Goal: Task Accomplishment & Management: Manage account settings

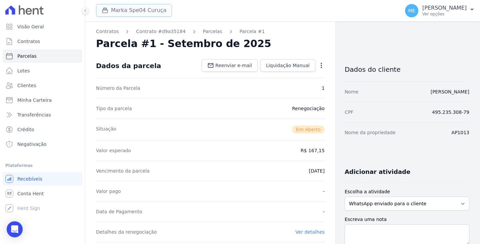
click at [125, 10] on button "Marka Spe04 Curuça" at bounding box center [134, 10] width 76 height 13
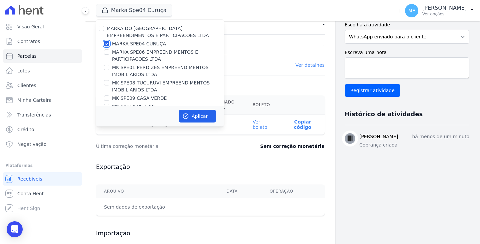
click at [106, 42] on input "MARKA SPE04 CURUÇA" at bounding box center [106, 43] width 5 height 5
checkbox input "false"
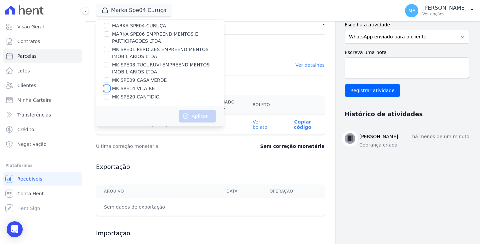
click at [105, 88] on input "MK SPE14 VILA RE" at bounding box center [106, 88] width 5 height 5
checkbox input "true"
click at [201, 115] on button "Aplicar" at bounding box center [197, 116] width 37 height 13
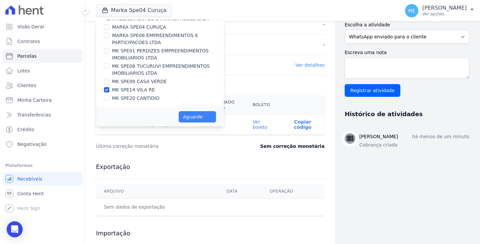
scroll to position [17, 0]
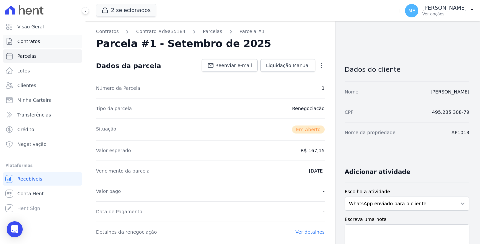
click at [26, 42] on span "Contratos" at bounding box center [28, 41] width 23 height 7
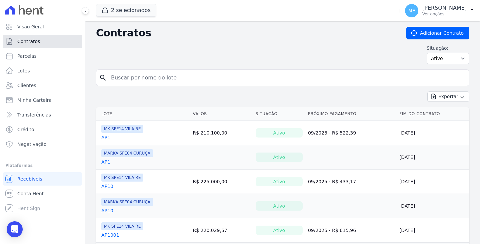
click at [28, 41] on span "Contratos" at bounding box center [28, 41] width 23 height 7
click at [136, 82] on input "search" at bounding box center [286, 77] width 359 height 13
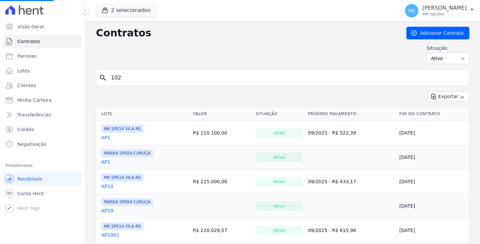
type input "1023"
click at [159, 80] on input "search" at bounding box center [286, 77] width 359 height 13
type input "1023"
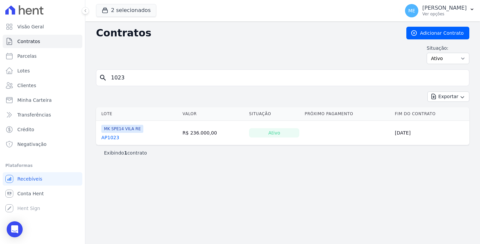
click at [108, 140] on link "AP1023" at bounding box center [110, 137] width 18 height 7
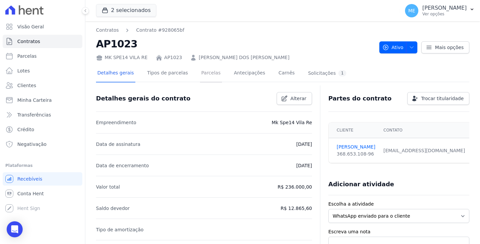
click at [208, 75] on link "Parcelas" at bounding box center [211, 74] width 22 height 18
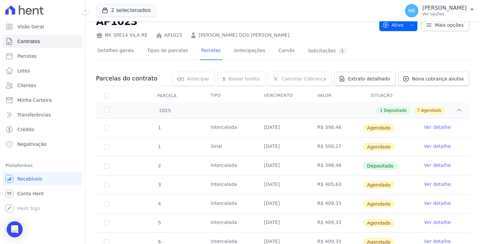
scroll to position [100, 0]
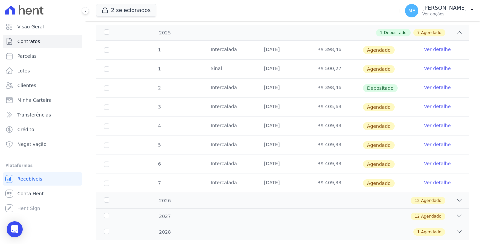
click at [433, 125] on link "Ver detalhe" at bounding box center [437, 125] width 27 height 7
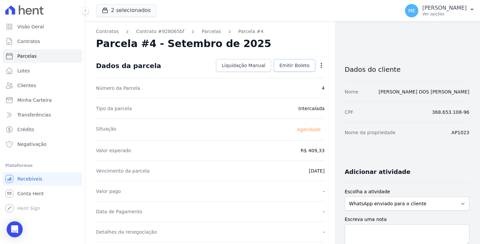
click at [296, 66] on span "Emitir Boleto" at bounding box center [294, 65] width 30 height 7
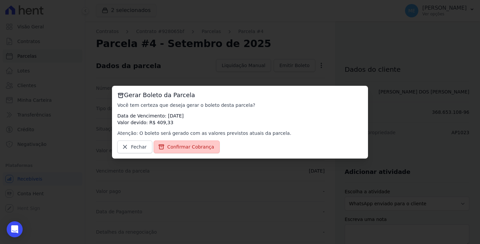
click at [179, 145] on span "Confirmar Cobrança" at bounding box center [190, 146] width 47 height 7
click at [186, 150] on span "Confirmar Cobrança" at bounding box center [190, 146] width 47 height 7
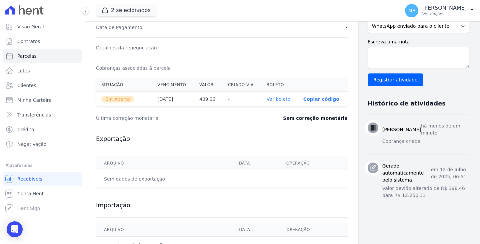
scroll to position [200, 0]
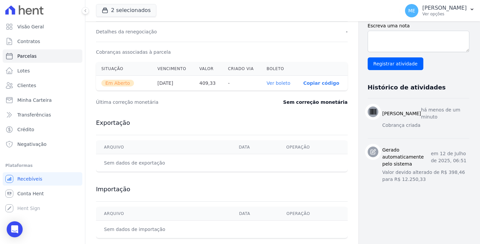
click at [272, 82] on link "Ver boleto" at bounding box center [279, 82] width 24 height 5
click at [30, 39] on span "Contratos" at bounding box center [28, 41] width 23 height 7
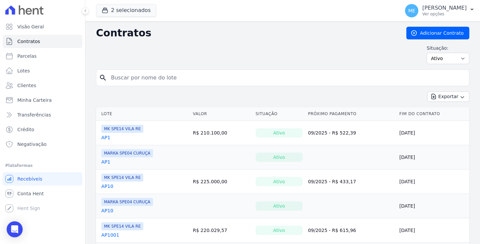
click at [156, 74] on input "search" at bounding box center [286, 77] width 359 height 13
type input "6007"
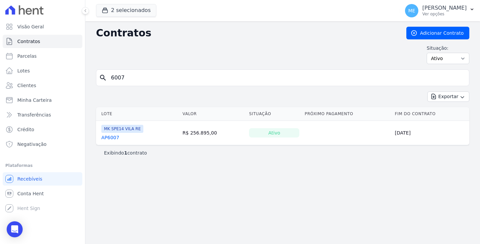
click at [114, 138] on link "AP6007" at bounding box center [110, 137] width 18 height 7
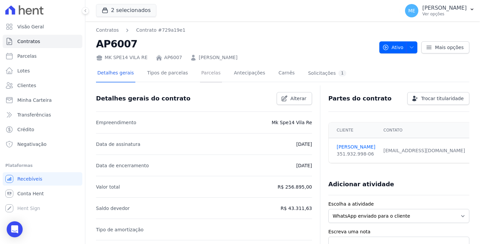
click at [207, 73] on link "Parcelas" at bounding box center [211, 74] width 22 height 18
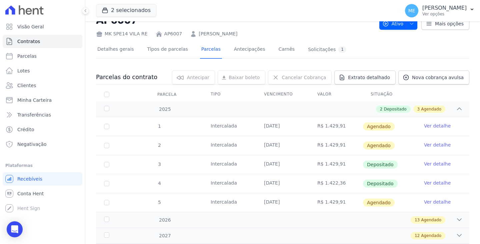
scroll to position [59, 0]
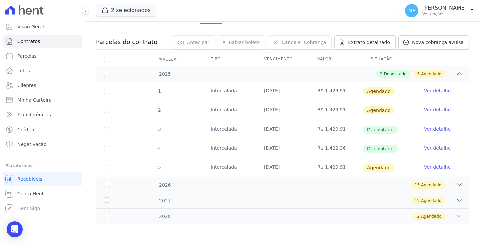
click at [424, 167] on link "Ver detalhe" at bounding box center [437, 166] width 27 height 7
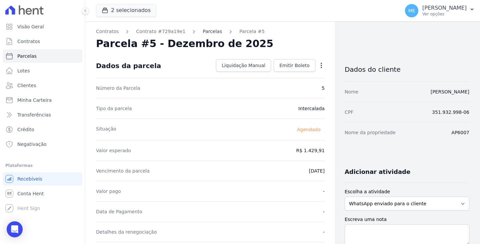
click at [205, 32] on link "Parcelas" at bounding box center [212, 31] width 19 height 7
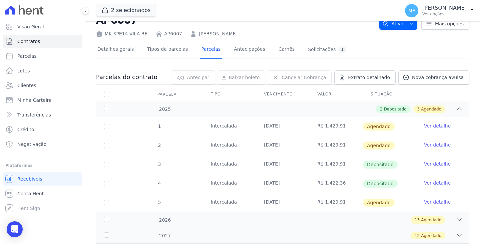
scroll to position [59, 0]
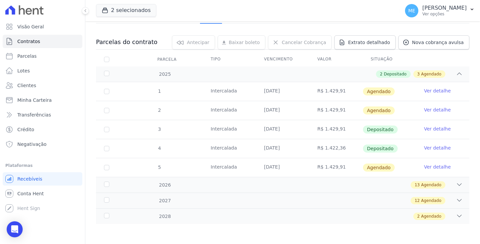
click at [424, 166] on link "Ver detalhe" at bounding box center [437, 166] width 27 height 7
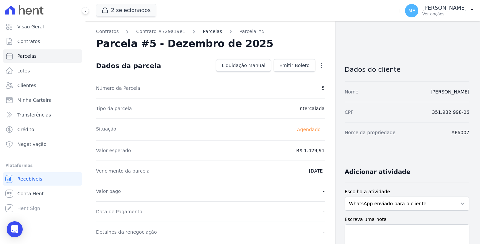
click at [209, 30] on link "Parcelas" at bounding box center [212, 31] width 19 height 7
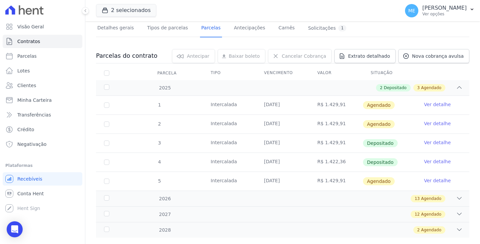
scroll to position [59, 0]
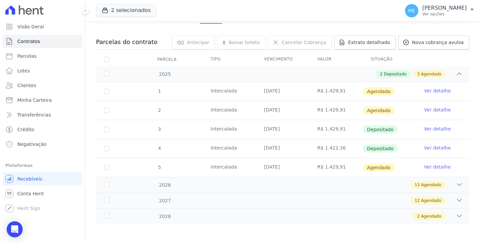
click at [432, 165] on link "Ver detalhe" at bounding box center [437, 166] width 27 height 7
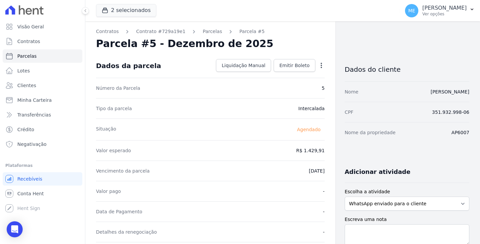
click at [321, 63] on icon "button" at bounding box center [321, 65] width 1 height 5
click at [281, 75] on link "Alterar" at bounding box center [292, 74] width 59 height 12
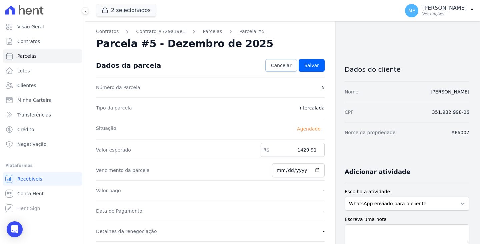
click at [279, 64] on span "Cancelar" at bounding box center [281, 65] width 21 height 7
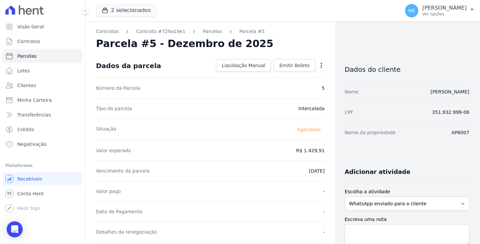
click at [318, 66] on icon "button" at bounding box center [321, 65] width 7 height 7
click at [279, 87] on link "Antecipar" at bounding box center [292, 86] width 59 height 12
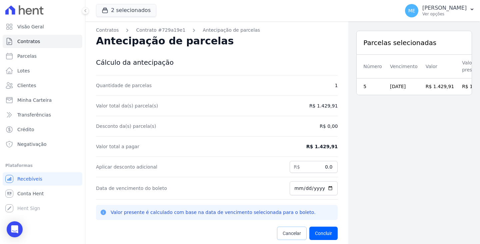
click at [287, 232] on span "Cancelar" at bounding box center [292, 233] width 18 height 7
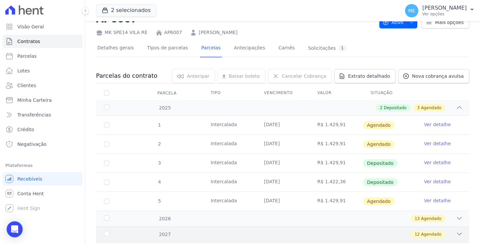
scroll to position [59, 0]
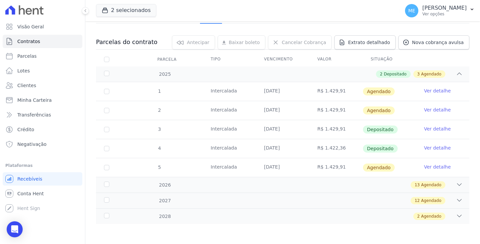
click at [430, 167] on link "Ver detalhe" at bounding box center [437, 166] width 27 height 7
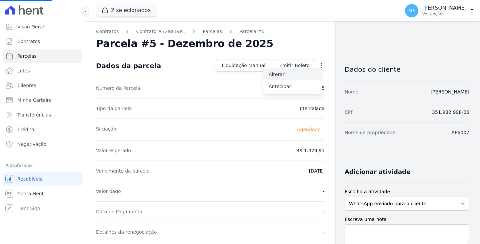
click at [276, 74] on link "Alterar" at bounding box center [292, 74] width 59 height 12
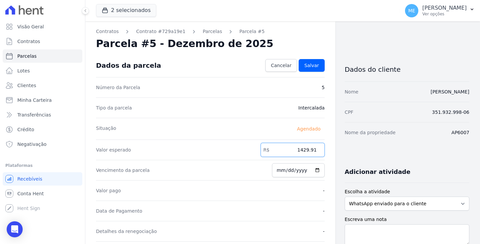
click at [312, 150] on input "1429.91" at bounding box center [293, 150] width 64 height 14
type input "1451.09"
click at [287, 170] on input "[DATE]" at bounding box center [298, 170] width 53 height 14
type input "[DATE]"
click at [281, 169] on input "[DATE]" at bounding box center [298, 170] width 53 height 14
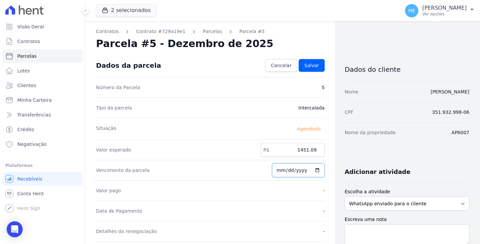
type input "[DATE]"
click at [308, 66] on span "Salvar" at bounding box center [311, 65] width 15 height 7
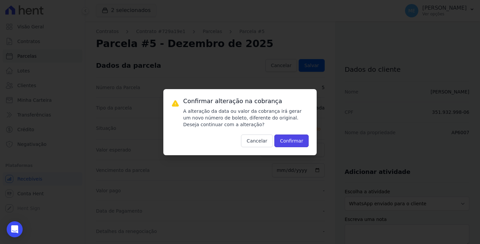
click at [288, 138] on button "Confirmar" at bounding box center [291, 140] width 35 height 13
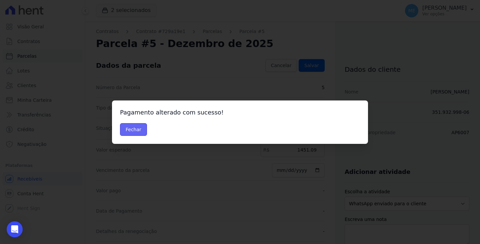
click at [135, 128] on button "Fechar" at bounding box center [133, 129] width 27 height 13
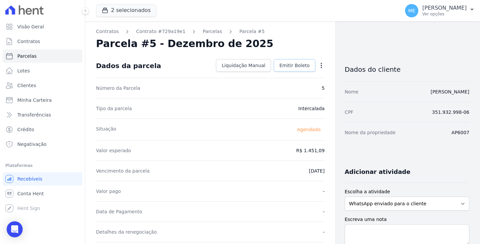
click at [296, 64] on span "Emitir Boleto" at bounding box center [294, 65] width 30 height 7
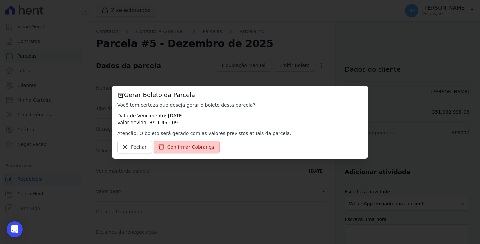
click at [171, 147] on span "Confirmar Cobrança" at bounding box center [190, 146] width 47 height 7
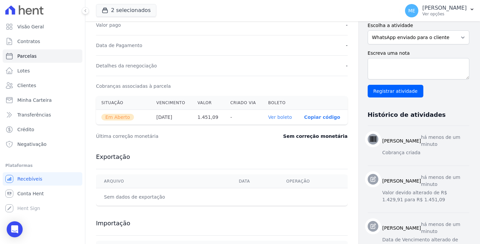
scroll to position [167, 0]
click at [270, 117] on link "Ver boleto" at bounding box center [280, 116] width 24 height 5
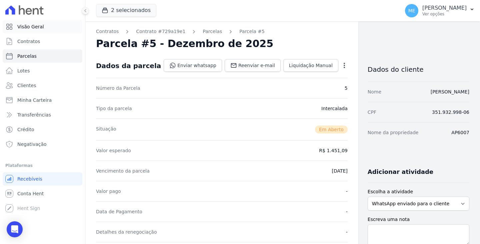
click at [39, 23] on span "Visão Geral" at bounding box center [30, 26] width 27 height 7
click at [137, 6] on button "2 selecionados" at bounding box center [126, 10] width 60 height 13
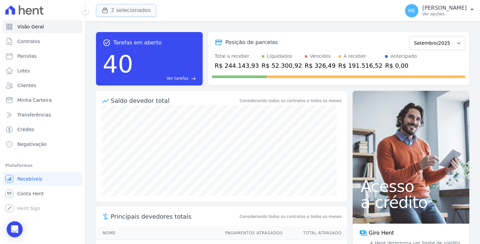
click at [127, 7] on button "2 selecionados" at bounding box center [126, 10] width 60 height 13
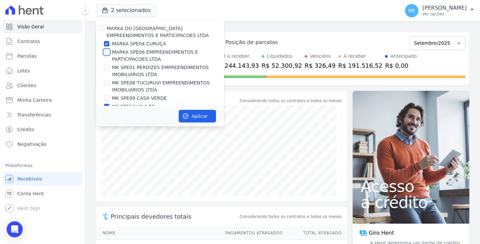
click at [107, 51] on input "MARKA SPE06 EMPREENDIMENTOS E PARTICIPACOES LTDA" at bounding box center [106, 51] width 5 height 5
checkbox input "true"
click at [107, 41] on input "MARKA SPE04 CURUÇA" at bounding box center [106, 43] width 5 height 5
checkbox input "false"
click at [106, 105] on input "MK SPE14 VILA RE" at bounding box center [106, 106] width 5 height 5
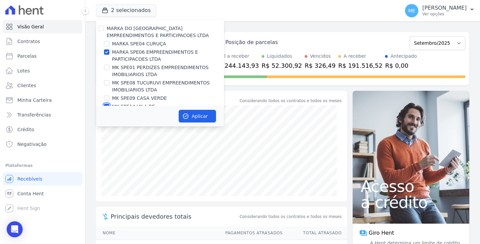
checkbox input "false"
click at [199, 114] on button "Aplicar" at bounding box center [197, 116] width 37 height 13
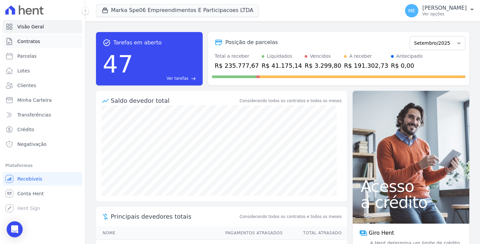
click at [29, 39] on span "Contratos" at bounding box center [28, 41] width 23 height 7
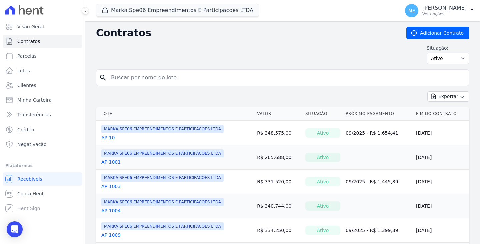
click at [146, 75] on input "search" at bounding box center [286, 77] width 359 height 13
type input "1009"
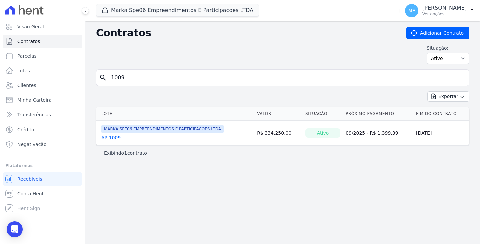
click at [110, 138] on link "AP 1009" at bounding box center [110, 137] width 19 height 7
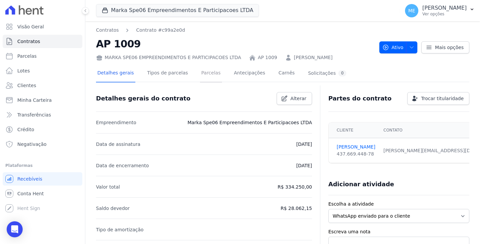
click at [203, 71] on link "Parcelas" at bounding box center [211, 74] width 22 height 18
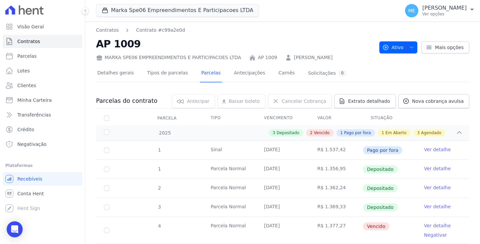
scroll to position [67, 0]
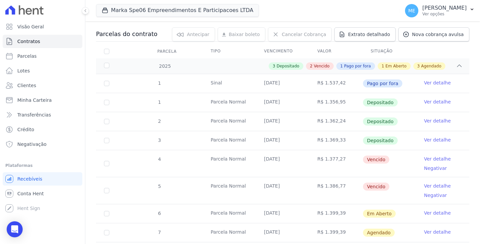
click at [429, 159] on link "Ver detalhe" at bounding box center [437, 158] width 27 height 7
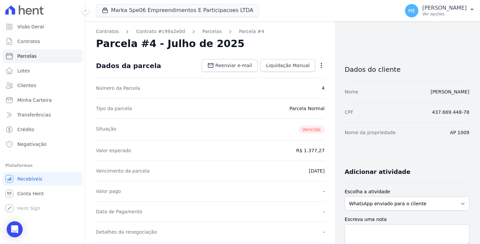
click at [320, 65] on icon "button" at bounding box center [321, 65] width 7 height 7
click at [288, 74] on link "Alterar" at bounding box center [292, 74] width 59 height 12
click at [282, 64] on span "Cancelar" at bounding box center [281, 65] width 21 height 7
click at [318, 66] on icon "button" at bounding box center [321, 65] width 7 height 7
click at [272, 109] on link "Renegociar" at bounding box center [292, 110] width 59 height 12
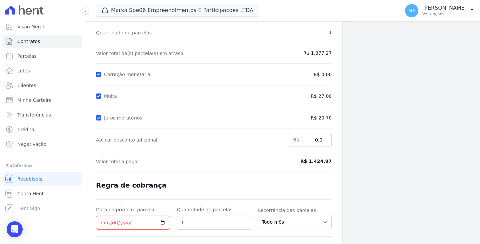
scroll to position [90, 0]
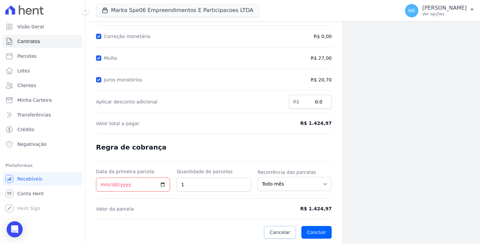
click at [277, 231] on span "Cancelar" at bounding box center [280, 232] width 21 height 7
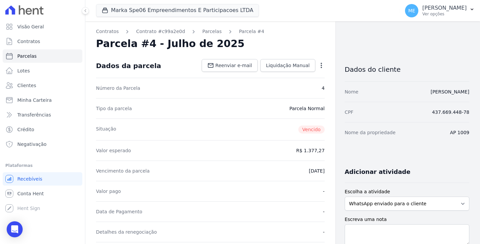
click at [318, 67] on icon "button" at bounding box center [321, 65] width 7 height 7
click at [277, 111] on link "Renegociar" at bounding box center [292, 110] width 59 height 12
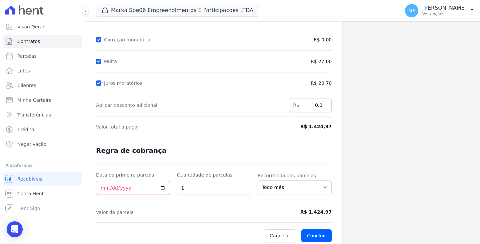
scroll to position [90, 0]
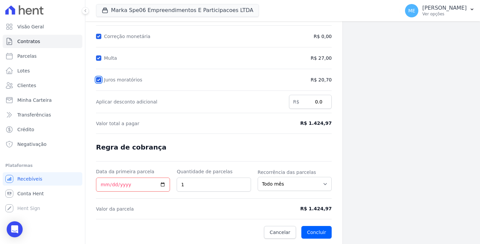
click at [97, 80] on input "Juros moratórios" at bounding box center [98, 79] width 5 height 5
checkbox input "false"
click at [98, 59] on input "Multa" at bounding box center [98, 57] width 5 height 5
checkbox input "false"
click at [97, 34] on input "Correção monetária" at bounding box center [98, 36] width 5 height 5
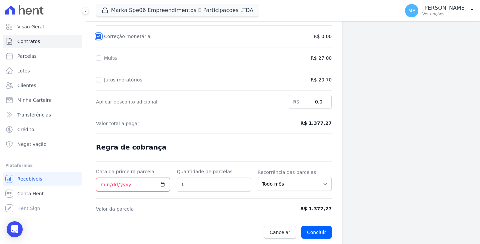
checkbox input "false"
drag, startPoint x: 97, startPoint y: 80, endPoint x: 99, endPoint y: 70, distance: 10.8
click at [97, 80] on input "Juros moratórios" at bounding box center [98, 79] width 5 height 5
checkbox input "true"
click at [99, 56] on input "Multa" at bounding box center [98, 57] width 5 height 5
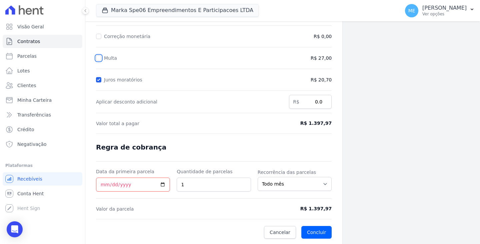
checkbox input "true"
click at [97, 37] on input "Correção monetária" at bounding box center [98, 36] width 5 height 5
checkbox input "true"
click at [270, 232] on link "Cancelar" at bounding box center [280, 232] width 32 height 13
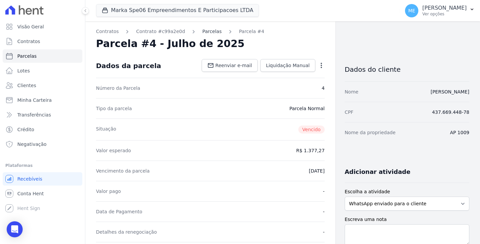
click at [203, 32] on link "Parcelas" at bounding box center [211, 31] width 19 height 7
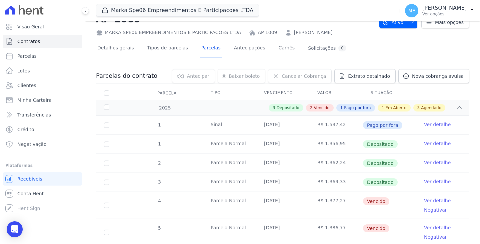
scroll to position [100, 0]
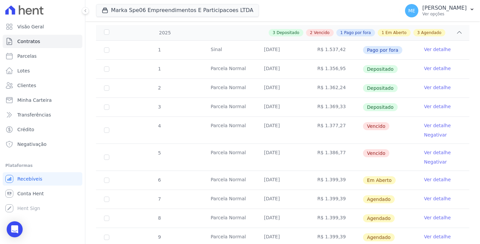
click at [426, 125] on link "Ver detalhe" at bounding box center [437, 125] width 27 height 7
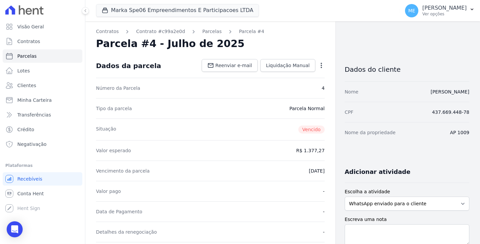
click at [319, 65] on icon "button" at bounding box center [321, 65] width 7 height 7
click at [277, 109] on link "Renegociar" at bounding box center [292, 110] width 59 height 12
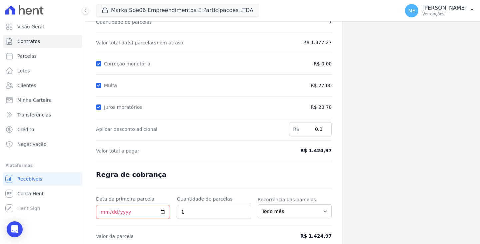
scroll to position [67, 0]
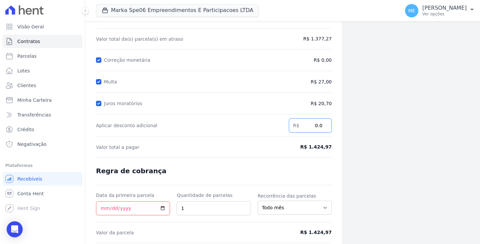
click at [319, 125] on input "0.0" at bounding box center [310, 125] width 43 height 14
click at [319, 124] on input "74" at bounding box center [310, 125] width 43 height 14
type input "7"
click at [98, 104] on input "Juros moratórios" at bounding box center [98, 103] width 5 height 5
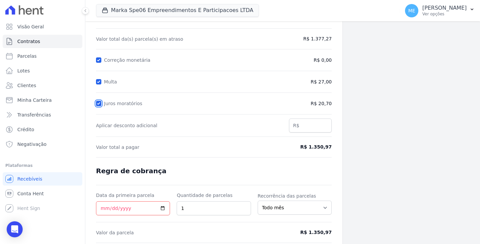
checkbox input "false"
click at [98, 82] on input "Multa" at bounding box center [98, 81] width 5 height 5
checkbox input "false"
click at [100, 58] on input "Correção monetária" at bounding box center [98, 59] width 5 height 5
checkbox input "false"
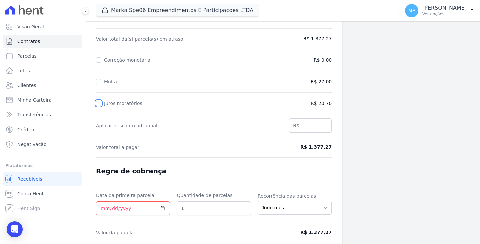
click at [100, 101] on input "Juros moratórios" at bounding box center [98, 103] width 5 height 5
checkbox input "true"
click at [100, 79] on input "Multa" at bounding box center [98, 81] width 5 height 5
checkbox input "true"
click at [97, 58] on input "Correção monetária" at bounding box center [98, 59] width 5 height 5
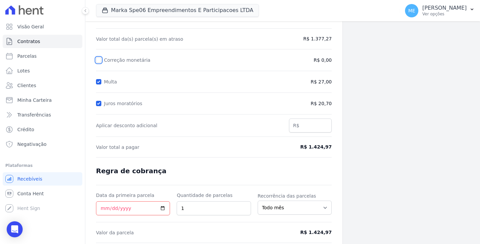
checkbox input "true"
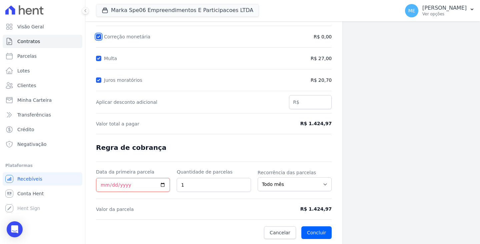
scroll to position [90, 0]
click at [277, 231] on span "Cancelar" at bounding box center [280, 232] width 21 height 7
